Goal: Task Accomplishment & Management: Manage account settings

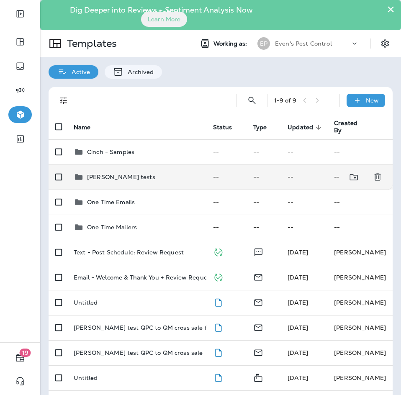
click at [137, 185] on td "[PERSON_NAME] tests" at bounding box center [136, 176] width 139 height 25
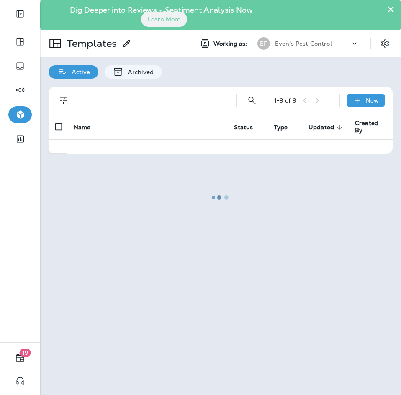
click at [137, 185] on div at bounding box center [220, 197] width 359 height 393
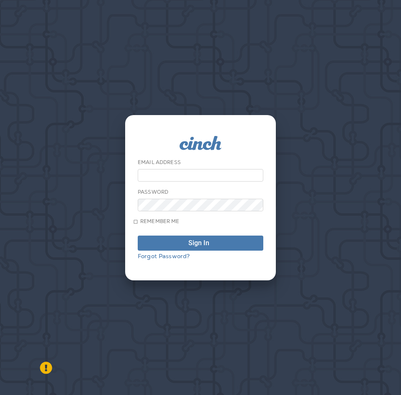
type input "**********"
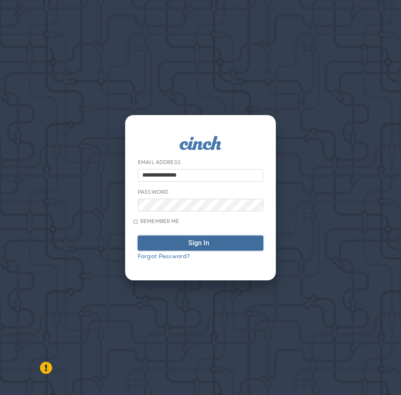
click at [195, 247] on div "Sign In" at bounding box center [198, 243] width 21 height 7
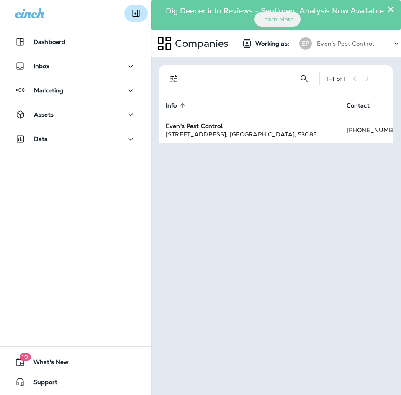
click at [134, 15] on icon "Collapse Sidebar" at bounding box center [136, 13] width 7 height 7
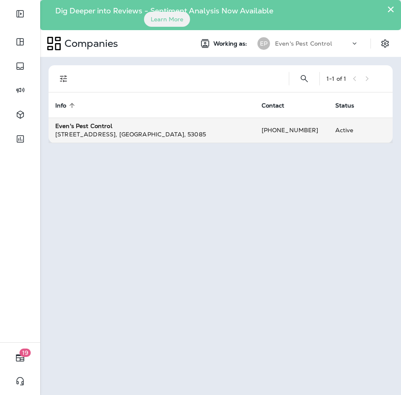
click at [203, 134] on div "[STREET_ADDRESS]" at bounding box center [151, 134] width 193 height 8
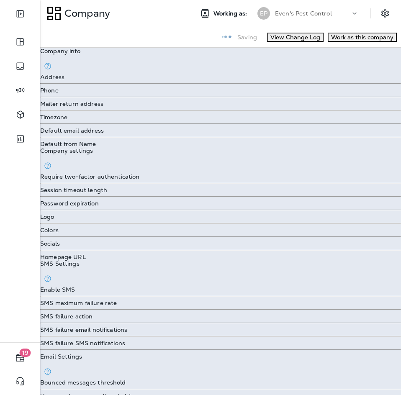
click at [203, 107] on div "Mailer return address" at bounding box center [220, 103] width 361 height 7
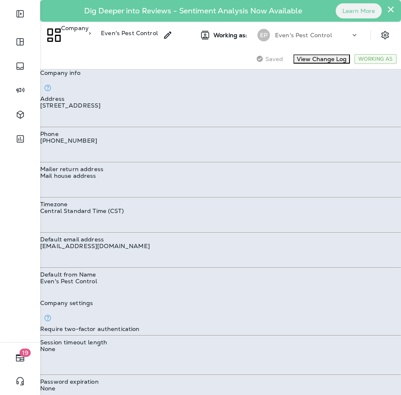
click at [11, 33] on icon "button" at bounding box center [8, 30] width 5 height 5
